Goal: Task Accomplishment & Management: Manage account settings

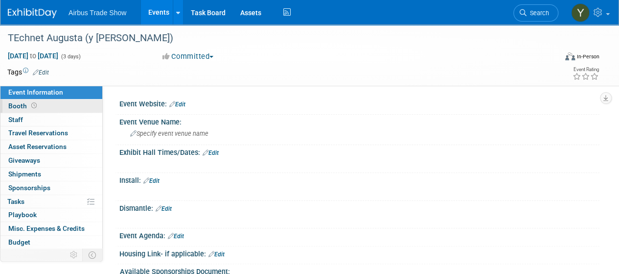
click at [53, 106] on link "Booth" at bounding box center [51, 105] width 102 height 13
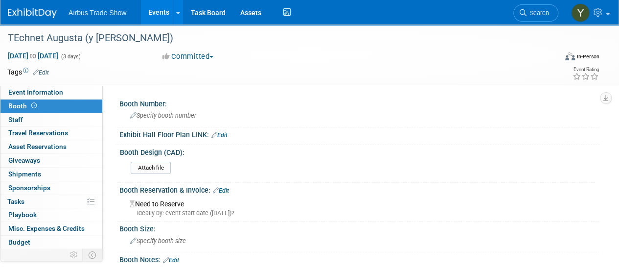
click at [223, 187] on link "Edit" at bounding box center [221, 190] width 16 height 7
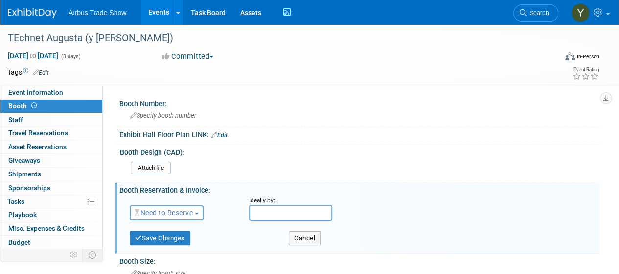
click at [178, 208] on span "Need to Reserve" at bounding box center [164, 212] width 58 height 8
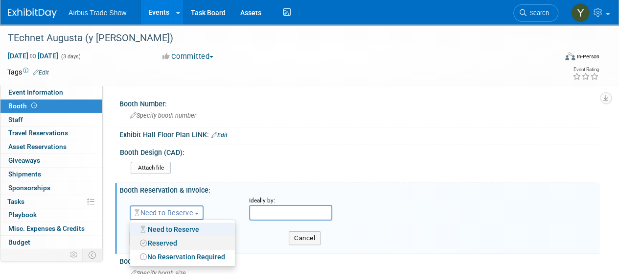
click at [166, 242] on link "Reserved" at bounding box center [182, 243] width 105 height 14
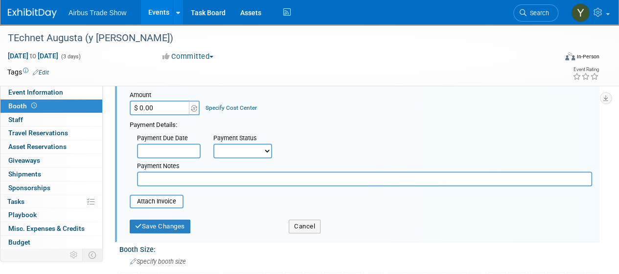
scroll to position [147, 0]
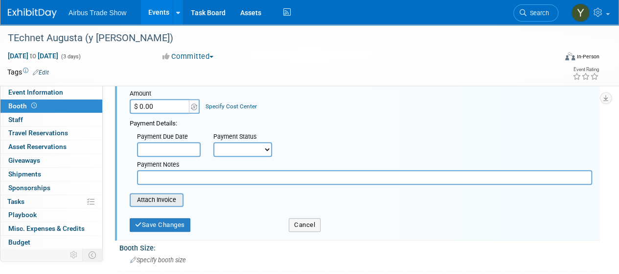
click at [158, 198] on input "file" at bounding box center [124, 200] width 116 height 12
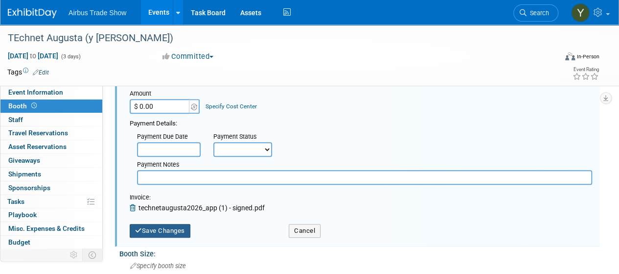
click at [153, 225] on button "Save Changes" at bounding box center [160, 231] width 61 height 14
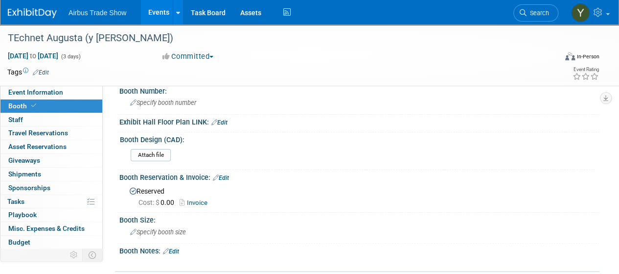
scroll to position [0, 0]
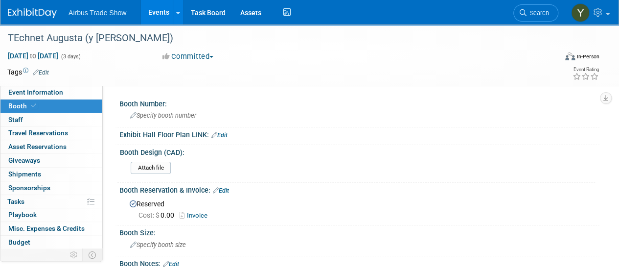
click at [221, 187] on link "Edit" at bounding box center [221, 190] width 16 height 7
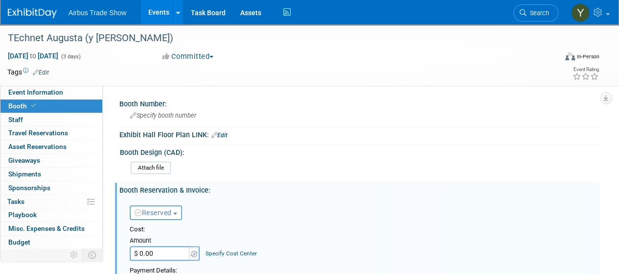
click at [161, 249] on input "$ 0.00" at bounding box center [160, 253] width 61 height 15
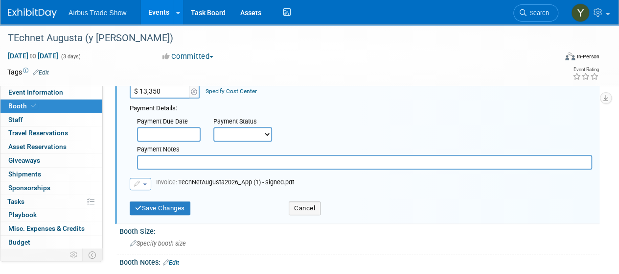
scroll to position [163, 0]
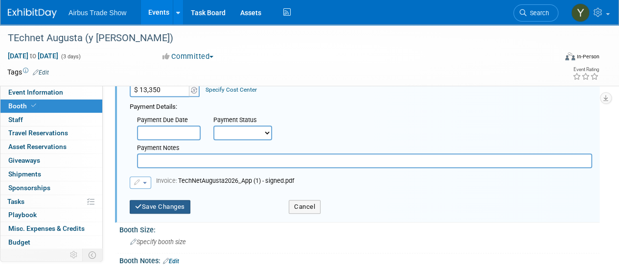
type input "$ 13,350.00"
click at [168, 204] on button "Save Changes" at bounding box center [160, 207] width 61 height 14
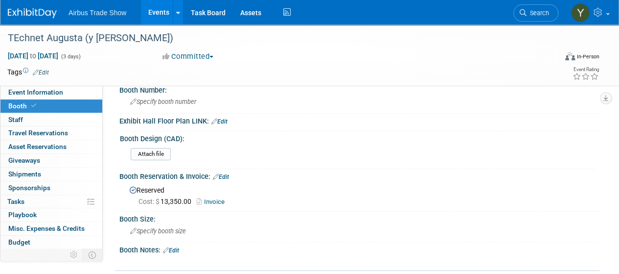
scroll to position [0, 0]
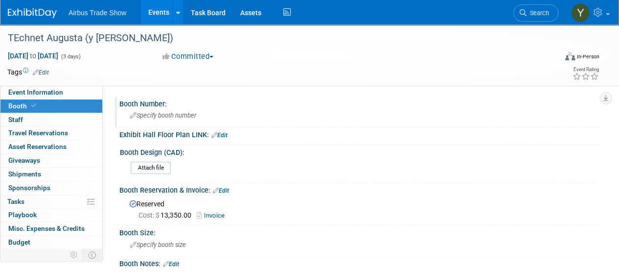
click at [176, 112] on span "Specify booth number" at bounding box center [163, 115] width 66 height 7
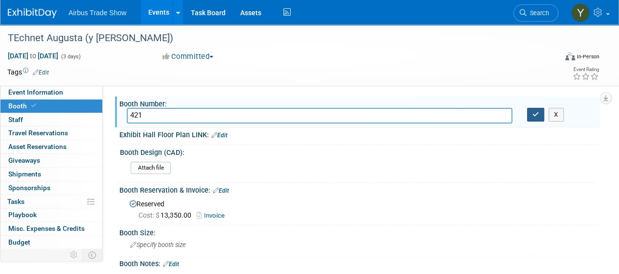
type input "421"
click at [531, 119] on button "button" at bounding box center [536, 115] width 18 height 14
